Goal: Information Seeking & Learning: Check status

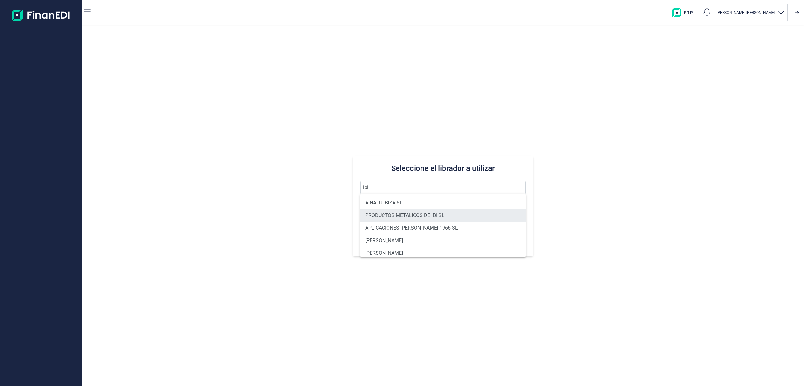
click at [434, 215] on li "PRODUCTOS METALICOS DE IBI SL" at bounding box center [443, 215] width 166 height 13
type input "PRODUCTOS METALICOS DE IBI SL"
type input "B54487491"
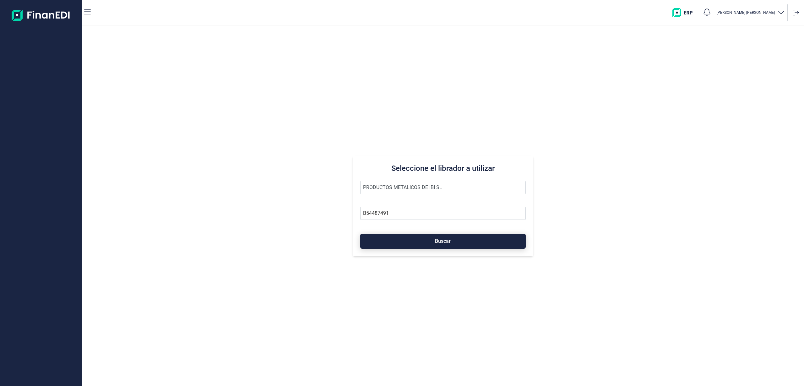
click at [437, 239] on span "Buscar" at bounding box center [443, 241] width 16 height 5
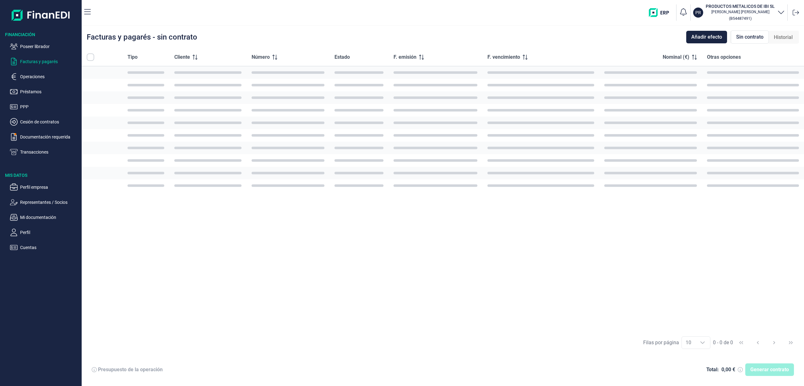
checkbox input "true"
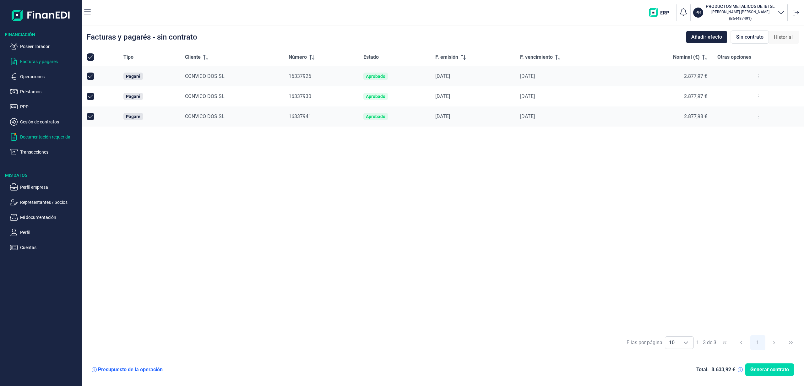
click at [61, 134] on p "Documentación requerida" at bounding box center [49, 137] width 59 height 8
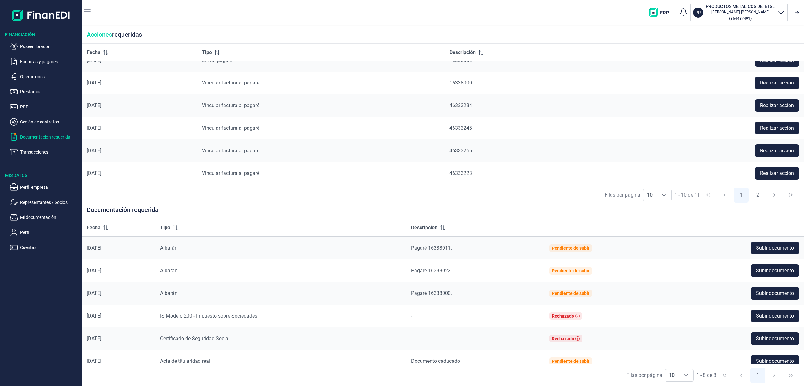
scroll to position [103, 0]
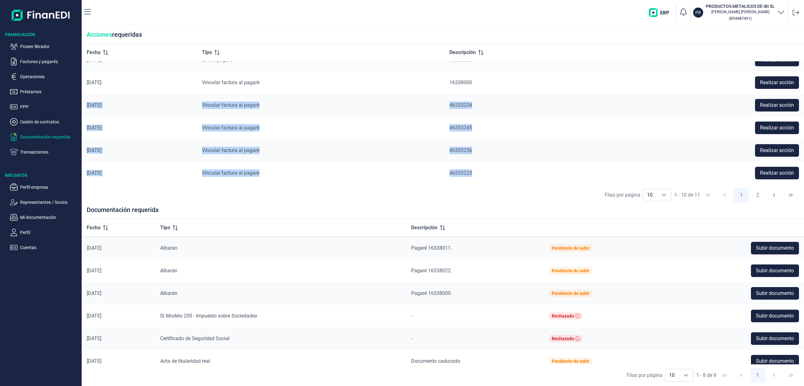
drag, startPoint x: 131, startPoint y: 127, endPoint x: 522, endPoint y: 177, distance: 393.7
click at [522, 178] on tbody "[DATE] Enviar pagaré 16338011 Realizar acción [DATE] Vincular factura al pagaré…" at bounding box center [443, 71] width 723 height 227
click at [496, 183] on td "46333223" at bounding box center [525, 173] width 161 height 23
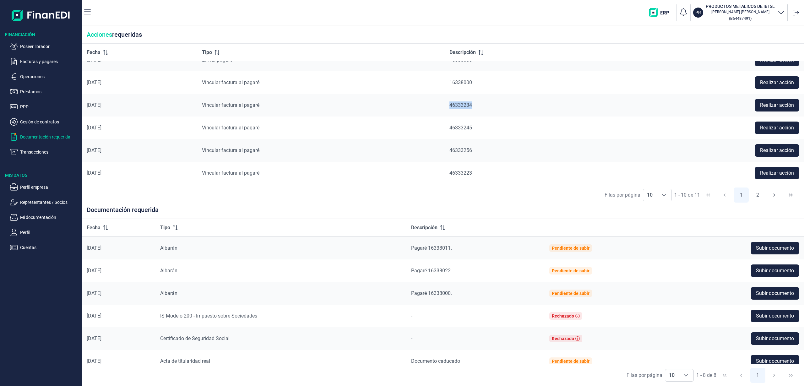
drag, startPoint x: 449, startPoint y: 104, endPoint x: 508, endPoint y: 106, distance: 59.1
click at [508, 106] on tr "[DATE] Vincular factura al pagaré 46333234 Realizar acción" at bounding box center [443, 105] width 723 height 23
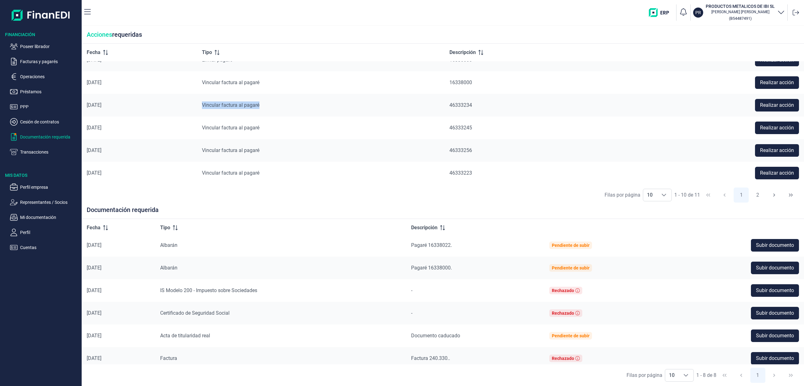
scroll to position [0, 0]
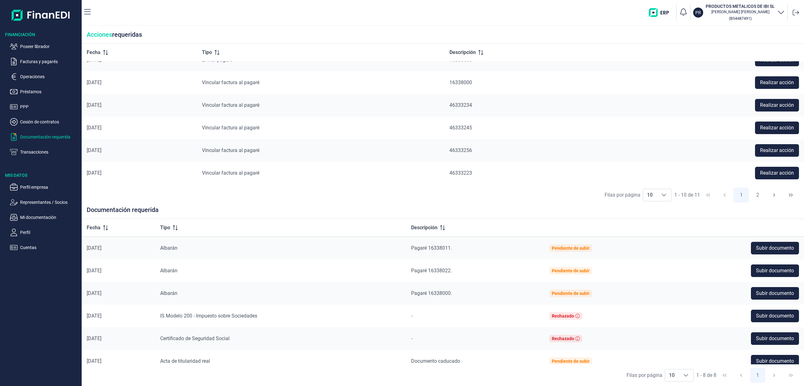
click at [41, 57] on ul "Poseer librador Facturas y pagarés Operaciones Préstamos PPP Cesión de contrato…" at bounding box center [41, 97] width 82 height 118
click at [43, 64] on p "Facturas y pagarés" at bounding box center [49, 62] width 59 height 8
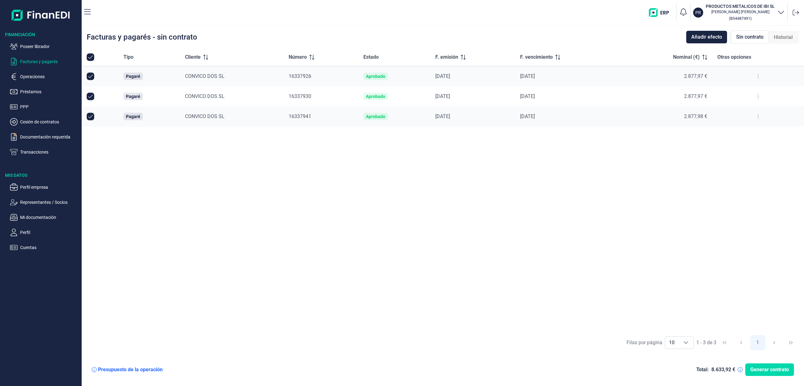
click at [779, 38] on span "Historial" at bounding box center [783, 38] width 19 height 8
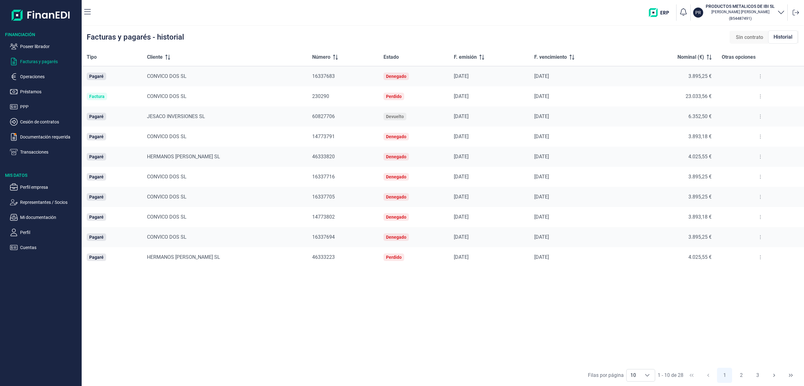
drag, startPoint x: 279, startPoint y: 254, endPoint x: 600, endPoint y: 252, distance: 320.5
click at [600, 253] on tr "Pagaré HERMANOS [PERSON_NAME] SL 46333223 Perdido [DATE] [DATE] 4.025,55 €" at bounding box center [443, 257] width 723 height 20
click at [738, 375] on button "2" at bounding box center [741, 375] width 15 height 15
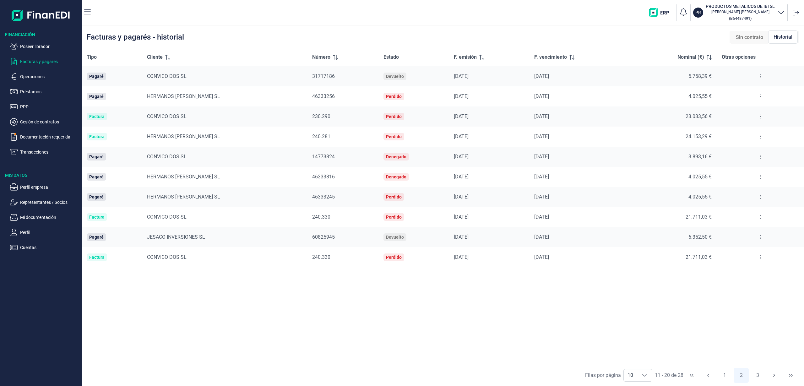
drag, startPoint x: 270, startPoint y: 92, endPoint x: 448, endPoint y: 120, distance: 180.0
click at [468, 95] on tr "Pagaré HERMANOS [PERSON_NAME] SL 46333256 Perdido [DATE] [DATE] 4.025,55 €" at bounding box center [443, 96] width 723 height 20
drag, startPoint x: 282, startPoint y: 176, endPoint x: 498, endPoint y: 173, distance: 216.5
click at [497, 169] on tr "Pagaré HERMANOS [PERSON_NAME] SL 46333816 Denegado [DATE] [DATE] 4.025,55 €" at bounding box center [443, 177] width 723 height 20
click at [463, 347] on div "Tipo Cliente Número Estado F. emisión F. vencimiento Nominal (€) Otras opciones…" at bounding box center [443, 206] width 723 height 316
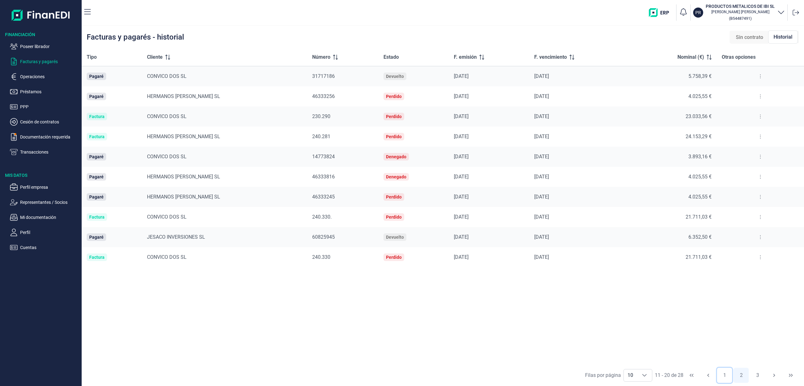
click at [722, 376] on button "1" at bounding box center [724, 375] width 15 height 15
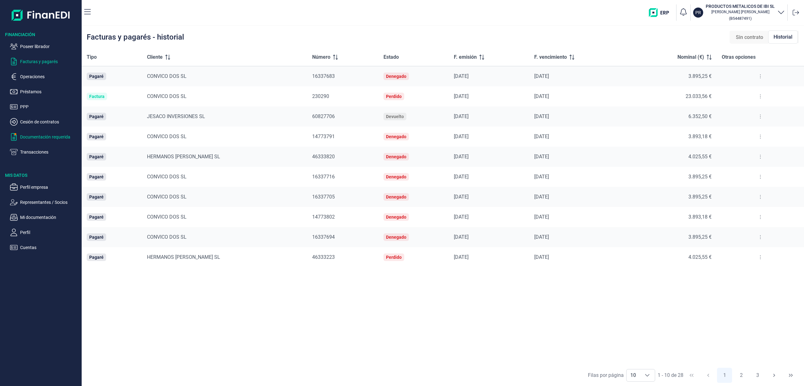
click at [47, 138] on p "Documentación requerida" at bounding box center [49, 137] width 59 height 8
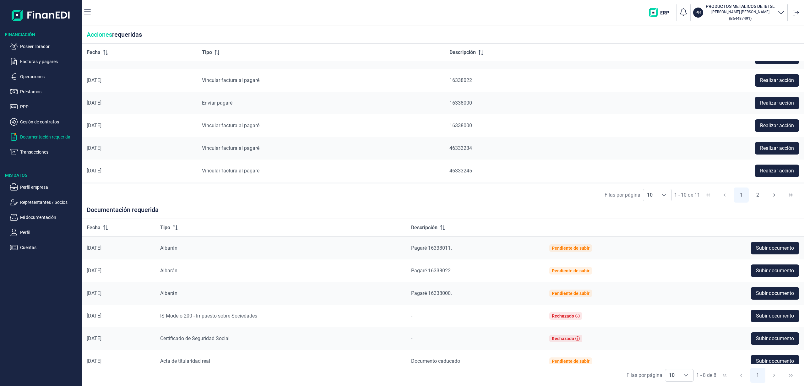
scroll to position [103, 0]
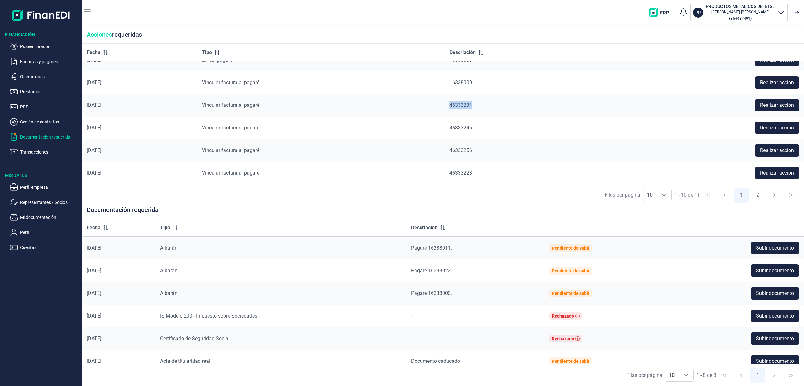
drag, startPoint x: 447, startPoint y: 107, endPoint x: 539, endPoint y: 104, distance: 91.8
click at [539, 104] on tr "[DATE] Vincular factura al pagaré 46333234 Realizar acción" at bounding box center [443, 105] width 723 height 23
click at [462, 200] on div "Filas por página 10 10 10 1 - 10 de 11 1 2" at bounding box center [443, 195] width 723 height 22
drag, startPoint x: 454, startPoint y: 104, endPoint x: 504, endPoint y: 106, distance: 49.7
click at [504, 106] on tr "[DATE] Vincular factura al pagaré 46333234 Realizar acción" at bounding box center [443, 105] width 723 height 23
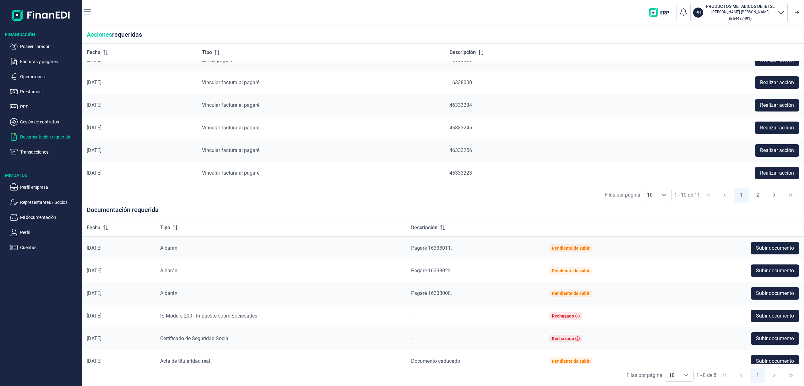
click at [472, 104] on span "46333234" at bounding box center [461, 105] width 23 height 6
click at [36, 57] on ul "Poseer librador Facturas y pagarés Operaciones Préstamos PPP Cesión de contrato…" at bounding box center [41, 97] width 82 height 118
click at [36, 60] on p "Facturas y pagarés" at bounding box center [49, 62] width 59 height 8
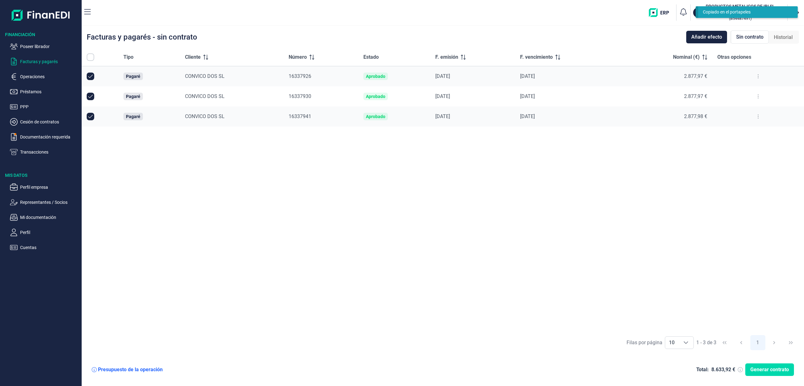
checkbox input "true"
click at [783, 36] on span "Historial" at bounding box center [783, 38] width 19 height 8
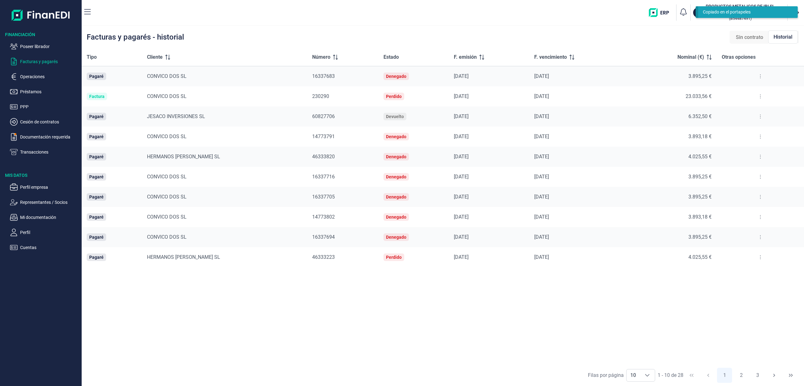
click at [223, 48] on th "Cliente" at bounding box center [224, 57] width 165 height 18
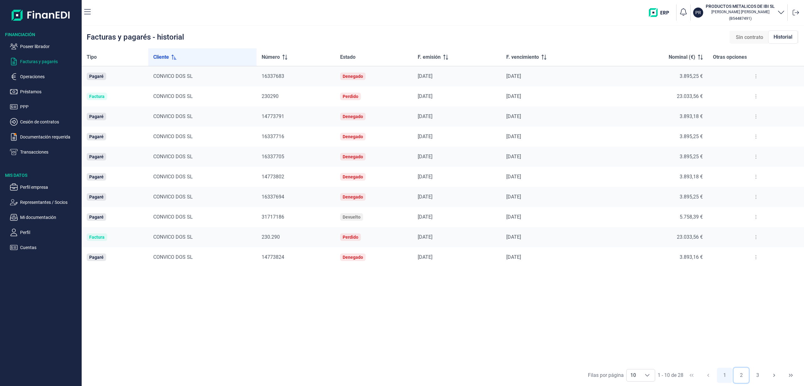
click at [747, 374] on button "2" at bounding box center [741, 375] width 15 height 15
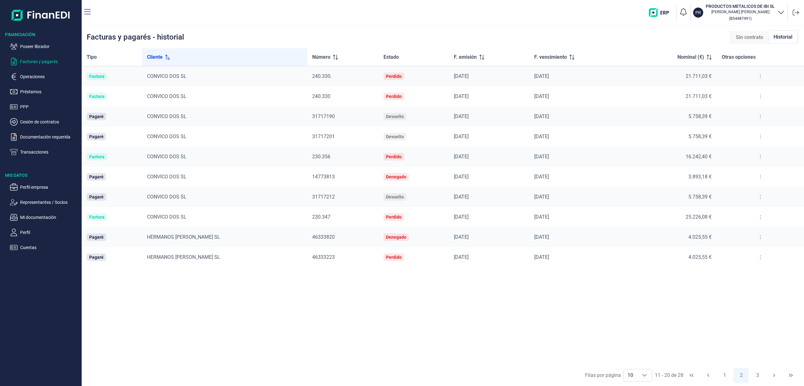
click at [536, 309] on div "Tipo Cliente Número Estado F. emisión F. vencimiento Nominal (€) Otras opciones…" at bounding box center [443, 206] width 723 height 316
click at [759, 375] on button "3" at bounding box center [758, 375] width 15 height 15
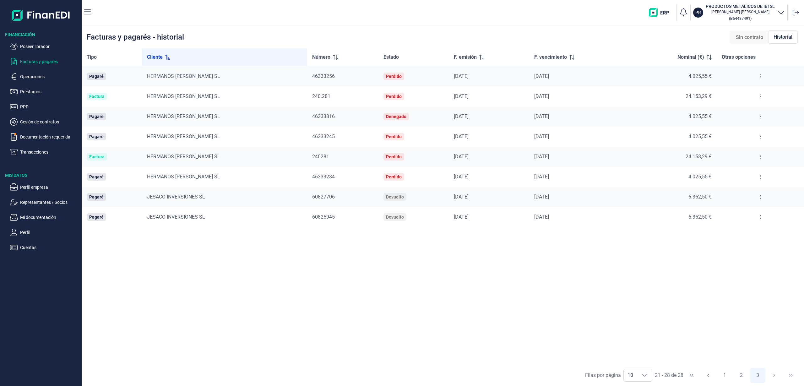
click at [637, 292] on div "Tipo Cliente Número Estado F. emisión F. vencimiento Nominal (€) Otras opciones…" at bounding box center [443, 206] width 723 height 316
click at [760, 178] on button at bounding box center [760, 177] width 11 height 10
click at [753, 195] on span "Ver detalle del pagaré" at bounding box center [738, 192] width 42 height 6
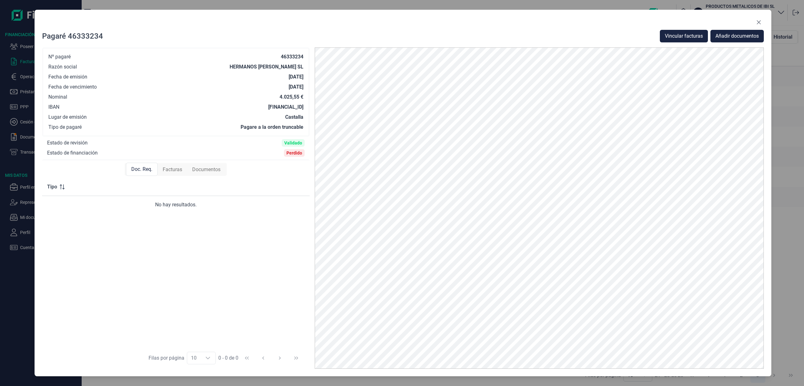
click at [759, 21] on icon "Close" at bounding box center [759, 22] width 5 height 5
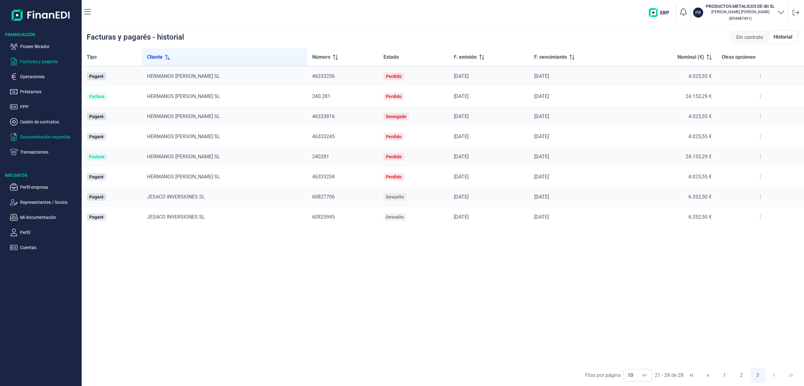
click at [28, 133] on p "Documentación requerida" at bounding box center [49, 137] width 59 height 8
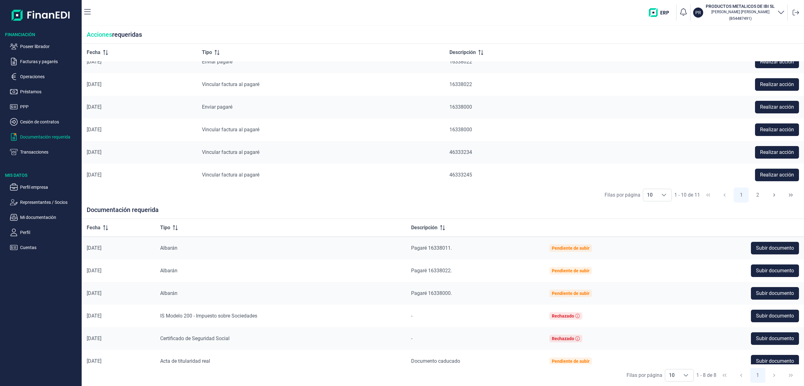
scroll to position [103, 0]
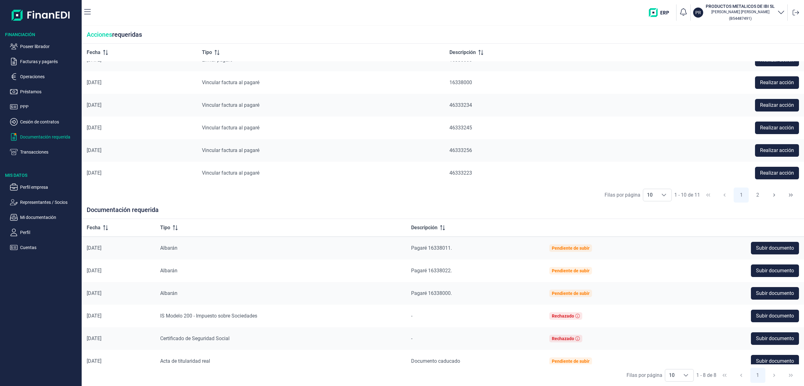
click at [326, 195] on div "Filas por página 10 10 10 1 - 10 de 11 1 2" at bounding box center [443, 195] width 723 height 22
click at [661, 190] on div "Choose" at bounding box center [664, 195] width 15 height 12
click at [652, 219] on span "20" at bounding box center [650, 222] width 6 height 6
type input "20"
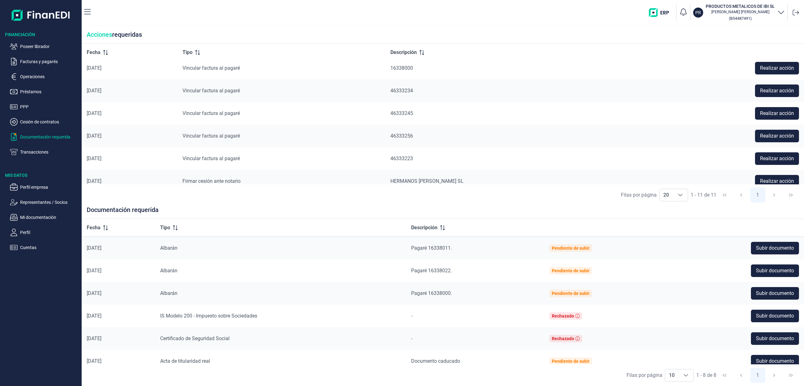
scroll to position [126, 0]
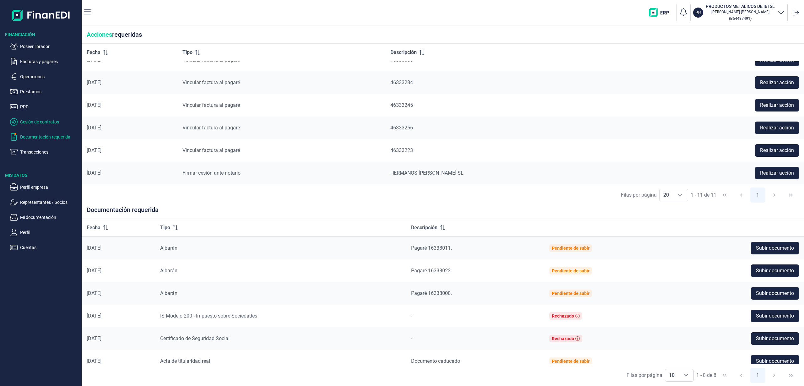
click at [48, 122] on p "Cesión de contratos" at bounding box center [49, 122] width 59 height 8
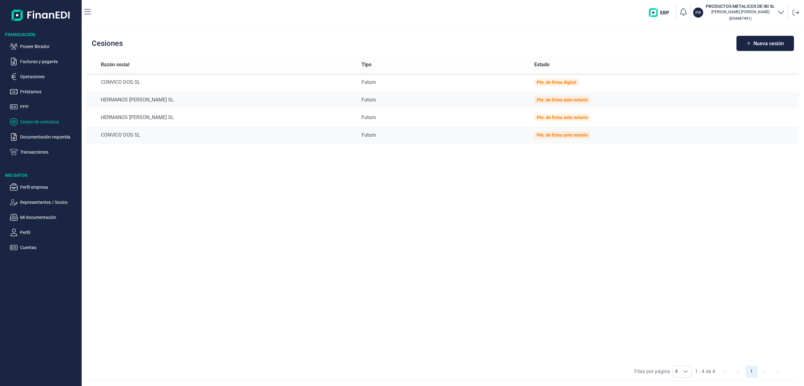
click at [358, 215] on div "Razón social Tipo Estado CONVICO DOS SL Futuro Pte. de firma digital HERMANOS […" at bounding box center [443, 209] width 713 height 307
click at [55, 139] on p "Documentación requerida" at bounding box center [49, 137] width 59 height 8
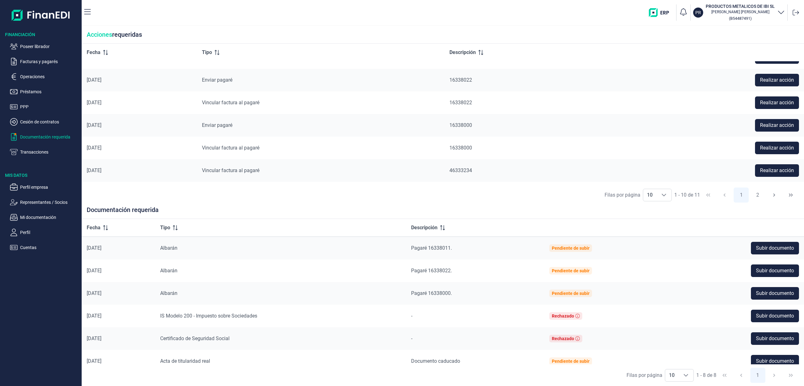
scroll to position [103, 0]
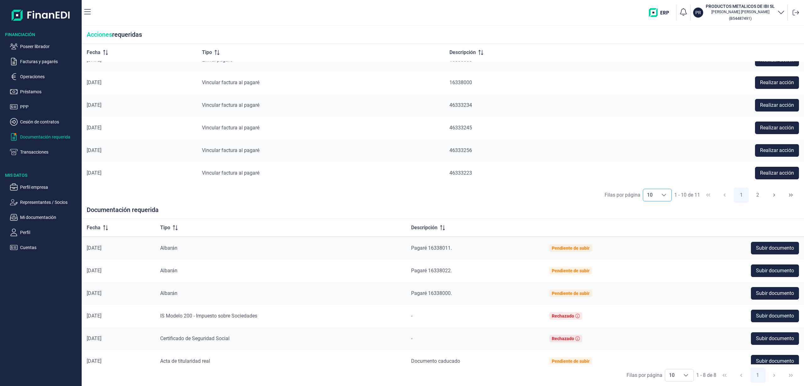
click at [665, 194] on icon "Choose" at bounding box center [664, 195] width 5 height 5
click at [654, 221] on li "20" at bounding box center [657, 221] width 29 height 15
type input "20"
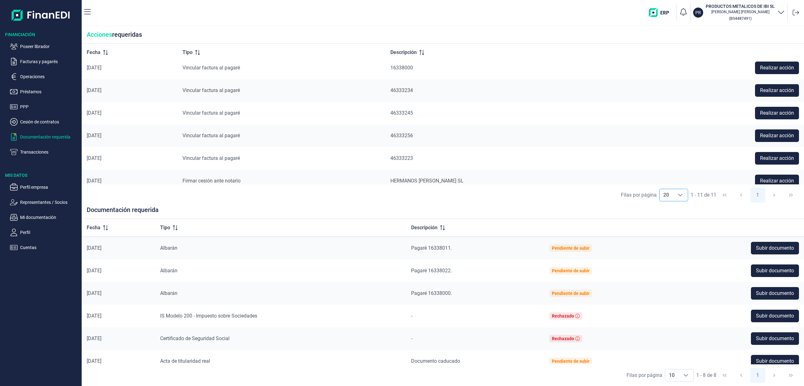
scroll to position [126, 0]
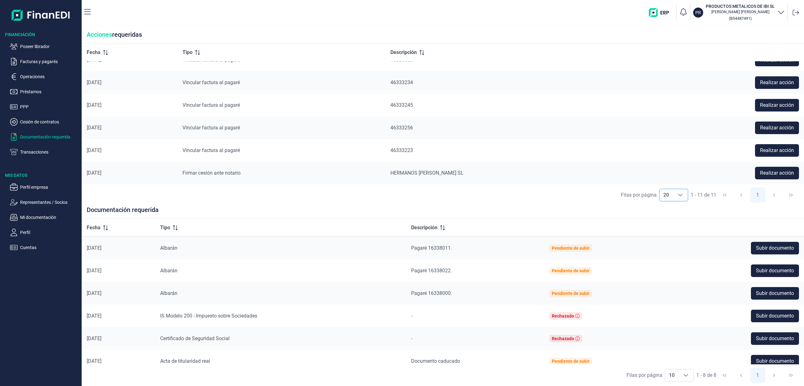
click at [195, 202] on div "Filas por página 20 20 20 1 - 11 de 11 1" at bounding box center [443, 195] width 723 height 22
